Goal: Navigation & Orientation: Understand site structure

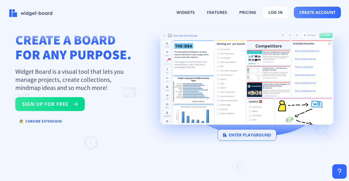
scroll to position [27, 0]
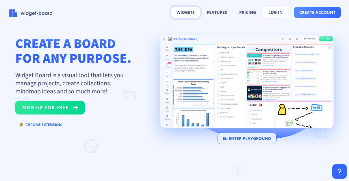
click at [187, 10] on button "widgets" at bounding box center [186, 12] width 29 height 11
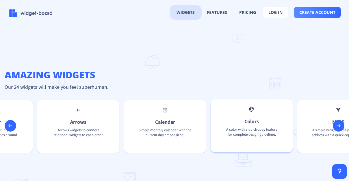
scroll to position [0, 1268]
click at [166, 122] on p "Calendar" at bounding box center [166, 122] width 64 height 7
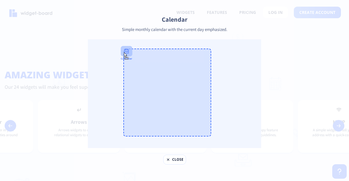
click at [174, 160] on button "close" at bounding box center [174, 160] width 23 height 10
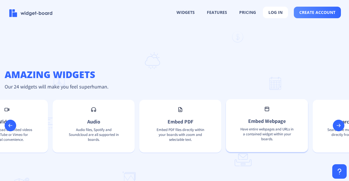
scroll to position [0, 817]
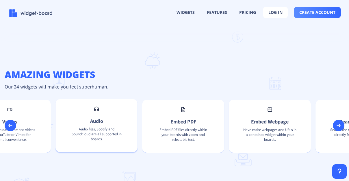
click at [90, 127] on div "Audio Audio files, Spotify and Soundcloud are all supported in boards." at bounding box center [97, 125] width 82 height 53
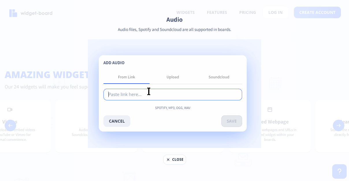
click at [171, 161] on button "close" at bounding box center [174, 160] width 23 height 10
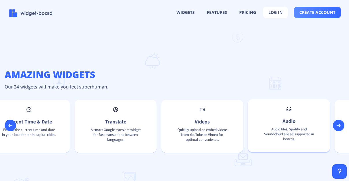
scroll to position [0, 625]
click at [128, 125] on div "Translate A smart Google translate widget for fast translations between languag…" at bounding box center [115, 126] width 82 height 53
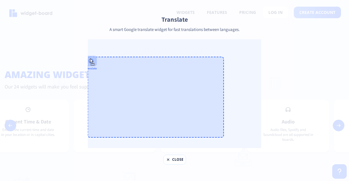
click at [167, 158] on rect at bounding box center [168, 159] width 5 height 5
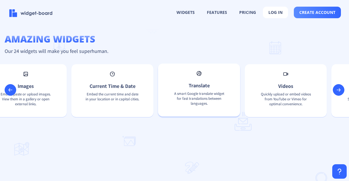
scroll to position [0, 539]
click at [87, 90] on div "Current Time & Date Embed the current time and date in your location or in capi…" at bounding box center [114, 90] width 82 height 53
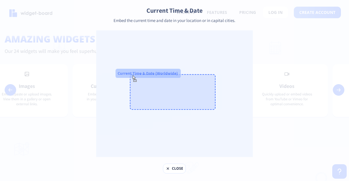
click at [170, 170] on rect at bounding box center [168, 168] width 5 height 5
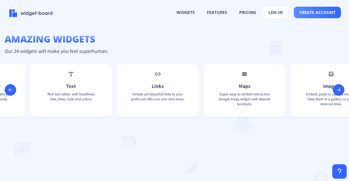
scroll to position [0, 231]
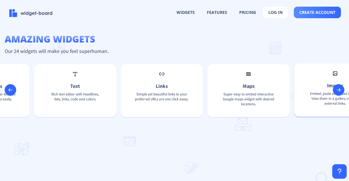
click at [318, 106] on p "Embed, paste or upload images. View them in a gallery or open external links." at bounding box center [336, 99] width 64 height 17
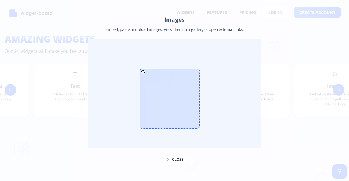
click at [179, 166] on div at bounding box center [174, 90] width 349 height 181
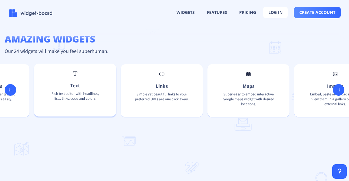
scroll to position [0, 0]
